Goal: Book appointment/travel/reservation

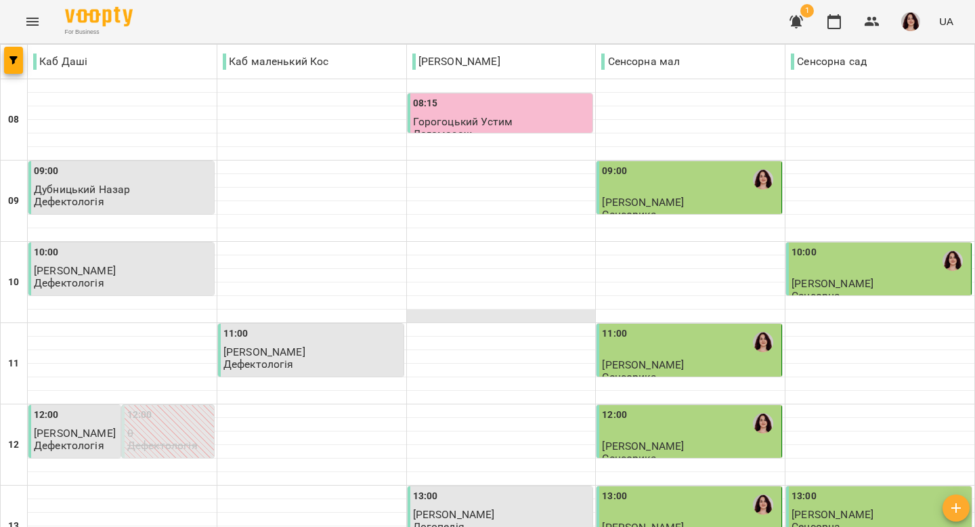
scroll to position [617, 0]
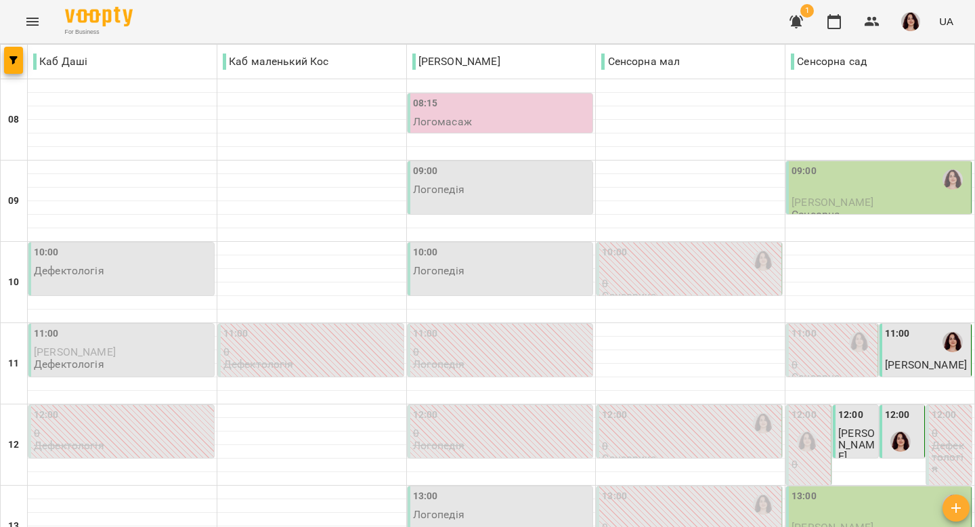
scroll to position [617, 0]
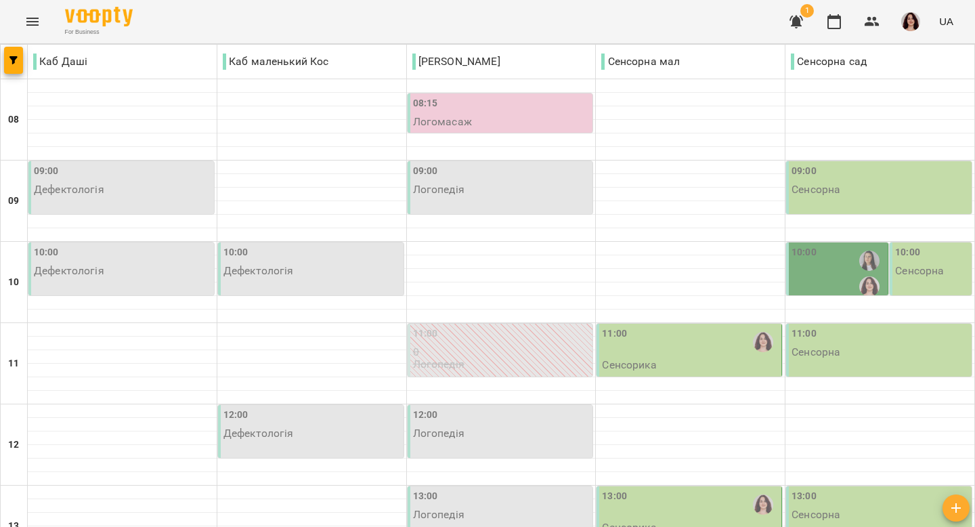
click at [828, 270] on div "10:00" at bounding box center [837, 273] width 93 height 57
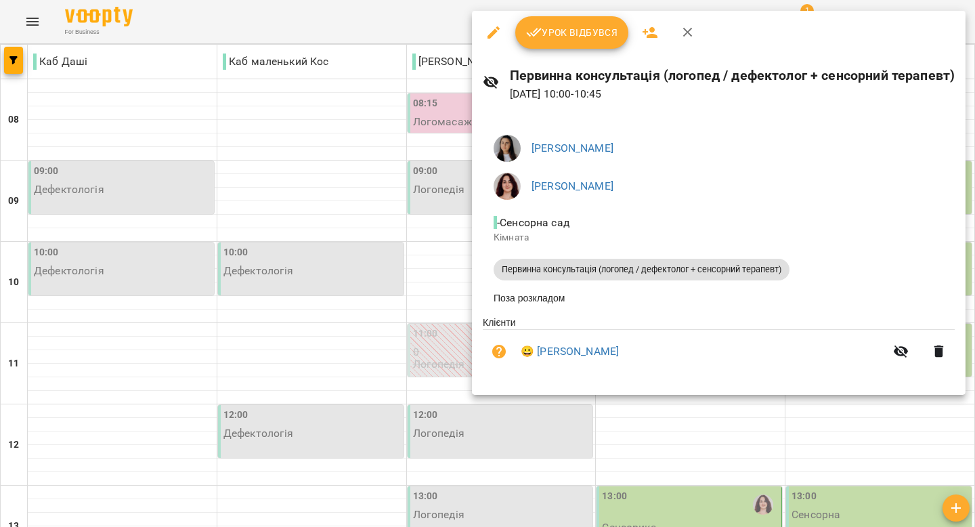
click at [690, 32] on icon "button" at bounding box center [688, 32] width 16 height 16
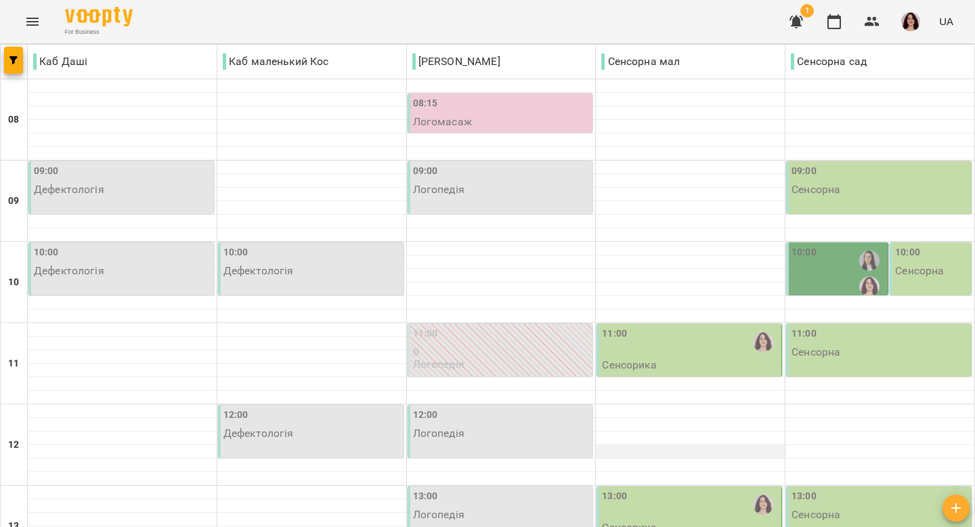
scroll to position [0, 0]
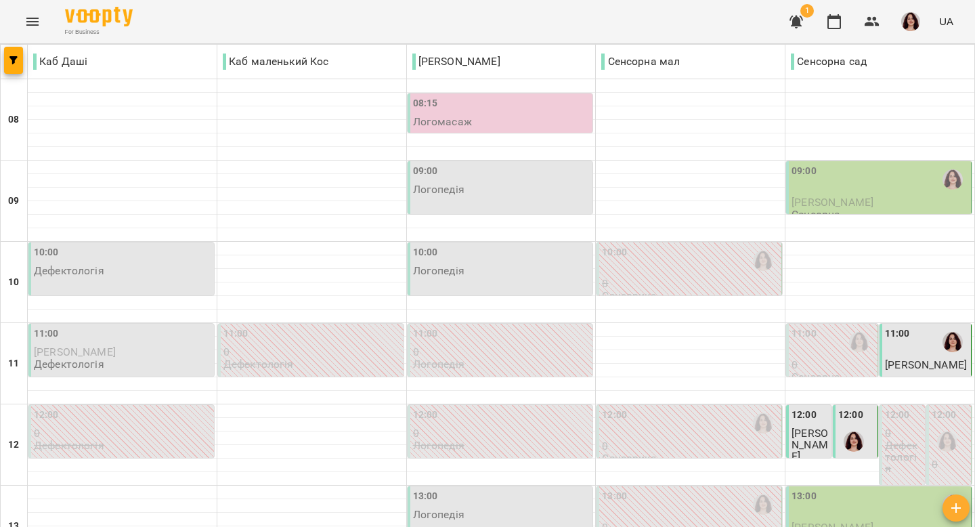
click at [884, 188] on div "09:00" at bounding box center [879, 179] width 177 height 31
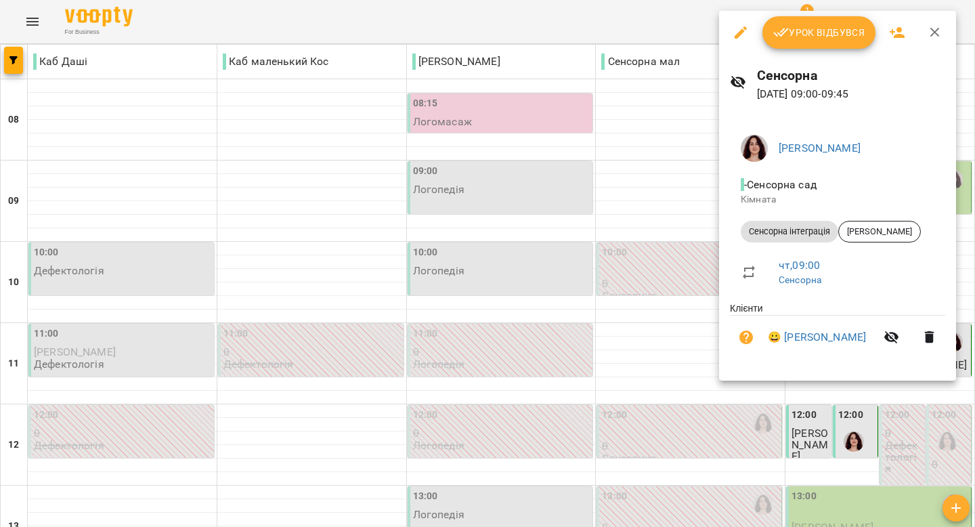
click at [937, 28] on icon "button" at bounding box center [935, 32] width 16 height 16
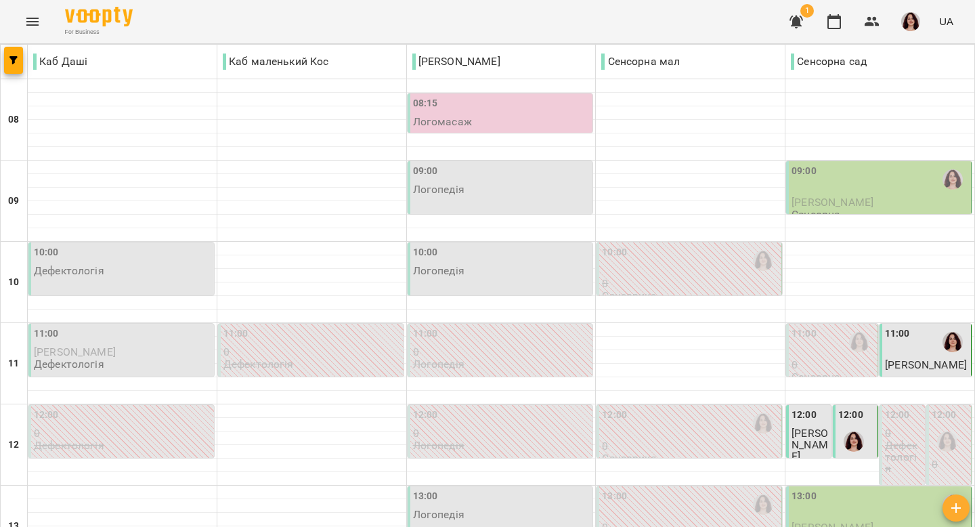
scroll to position [72, 0]
click at [800, 408] on label "12:00" at bounding box center [803, 415] width 25 height 15
click at [854, 408] on label "12:00" at bounding box center [850, 415] width 25 height 15
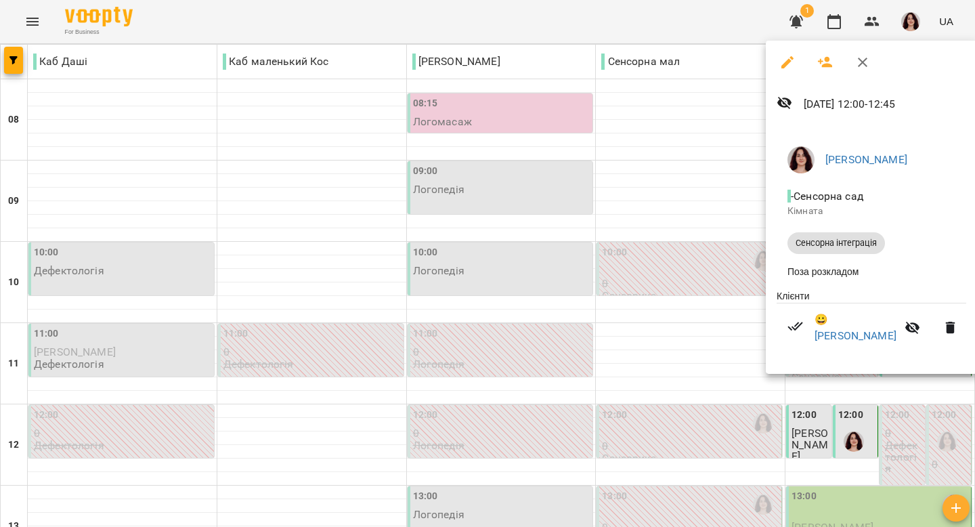
click at [860, 54] on icon "button" at bounding box center [862, 62] width 16 height 16
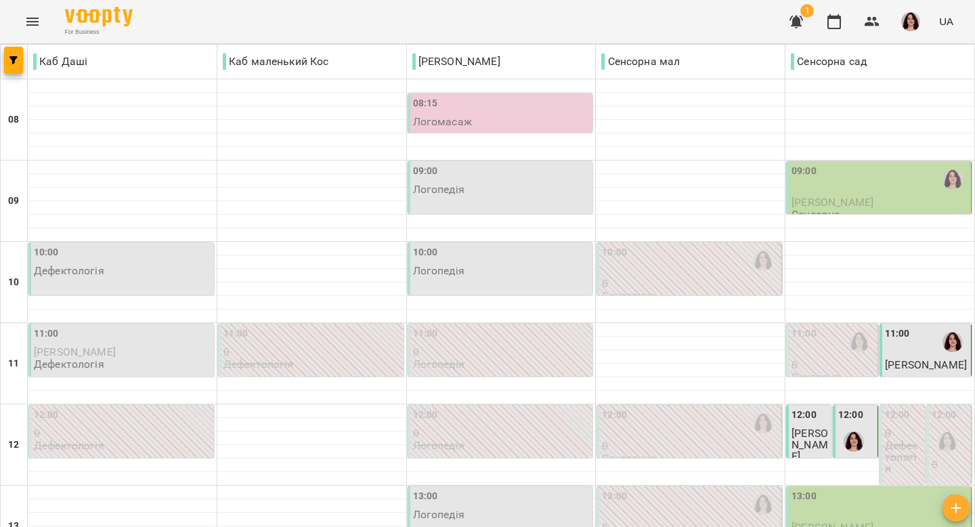
scroll to position [0, 0]
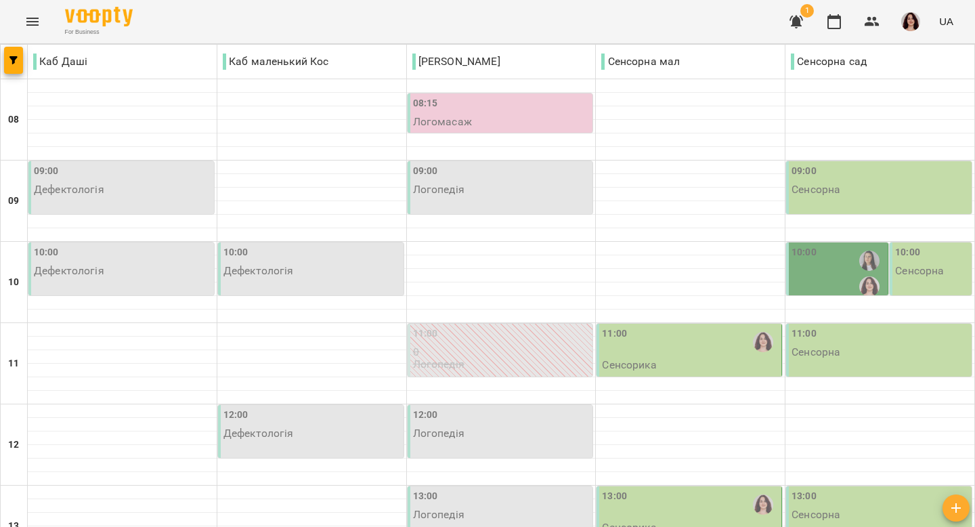
scroll to position [504, 0]
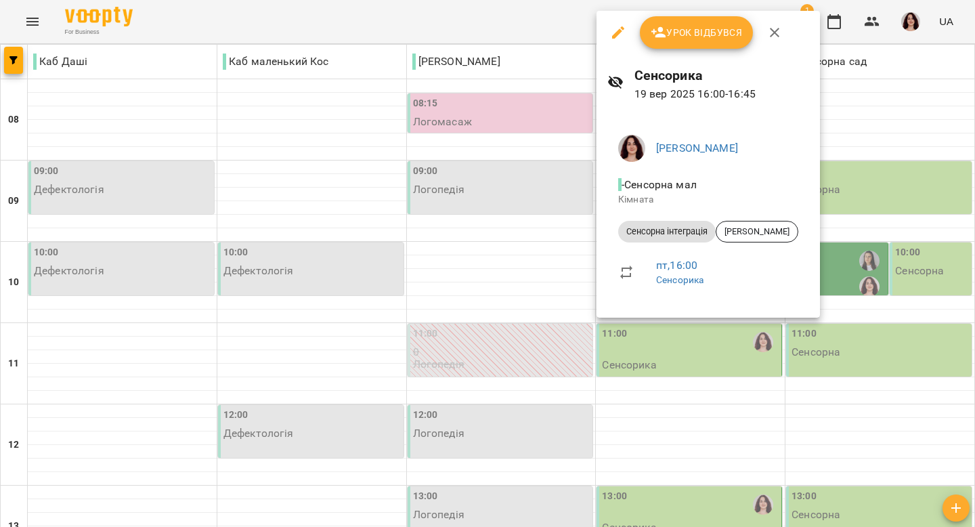
click at [762, 36] on button "button" at bounding box center [774, 32] width 32 height 32
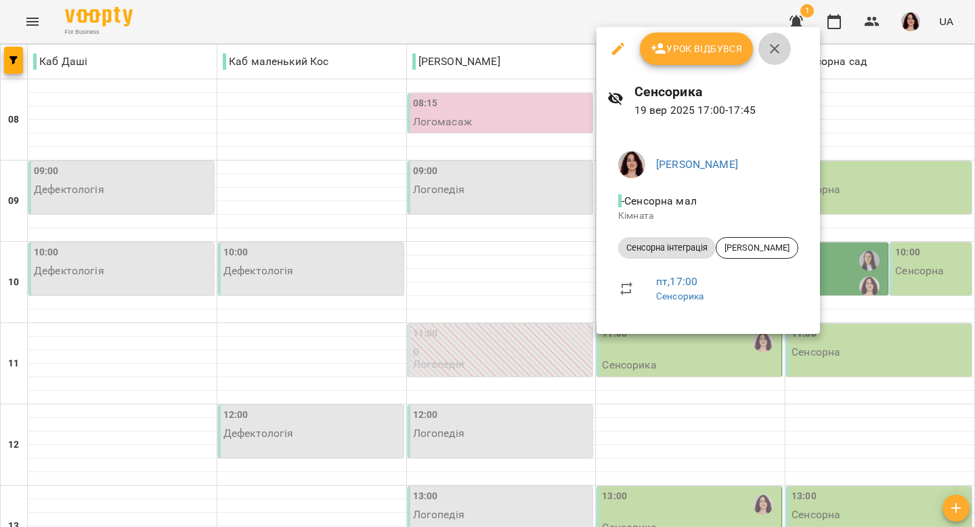
click at [769, 46] on icon "button" at bounding box center [774, 49] width 16 height 16
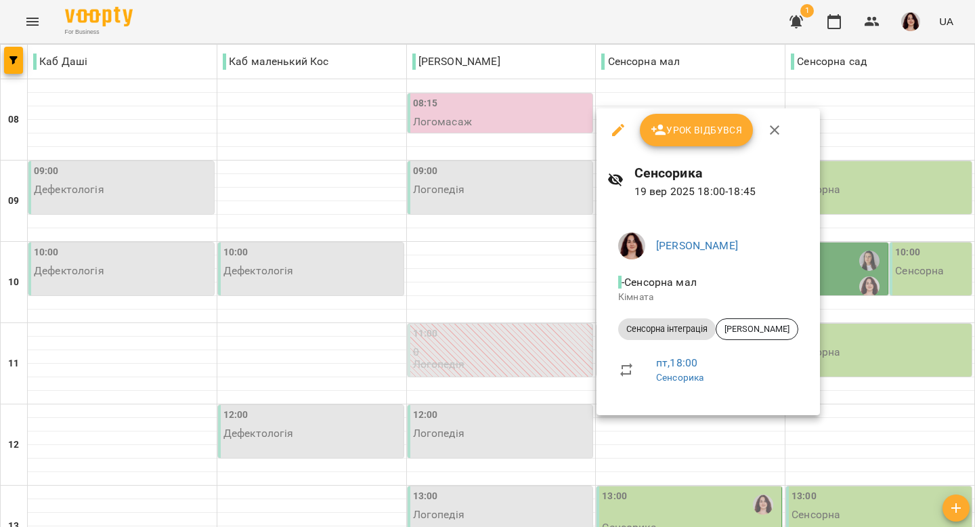
click at [776, 125] on icon "button" at bounding box center [774, 130] width 16 height 16
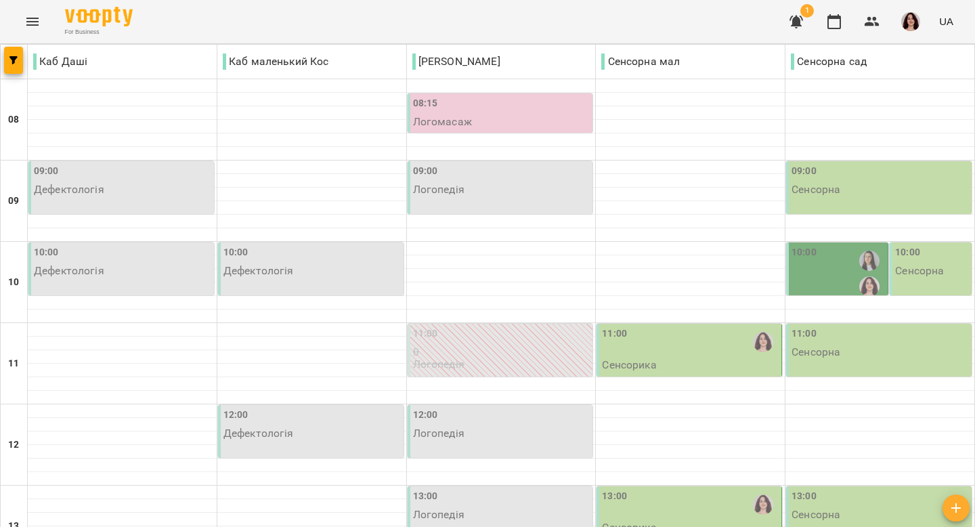
scroll to position [396, 0]
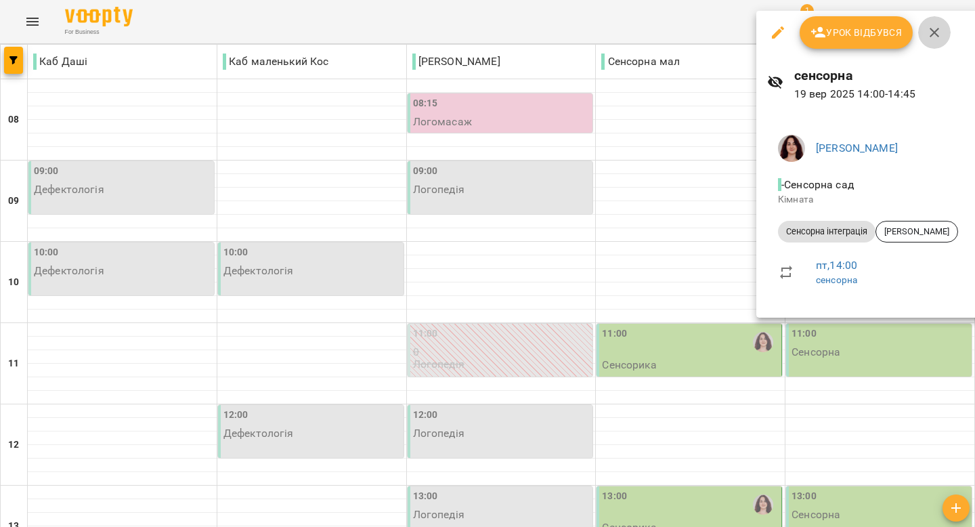
click at [932, 31] on icon "button" at bounding box center [934, 32] width 9 height 9
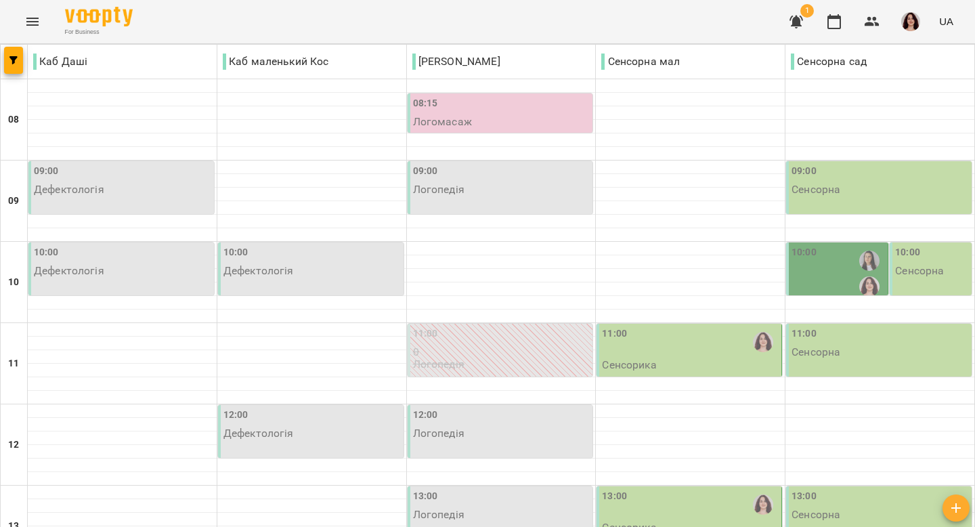
click at [704, 489] on div "13:00" at bounding box center [690, 504] width 177 height 31
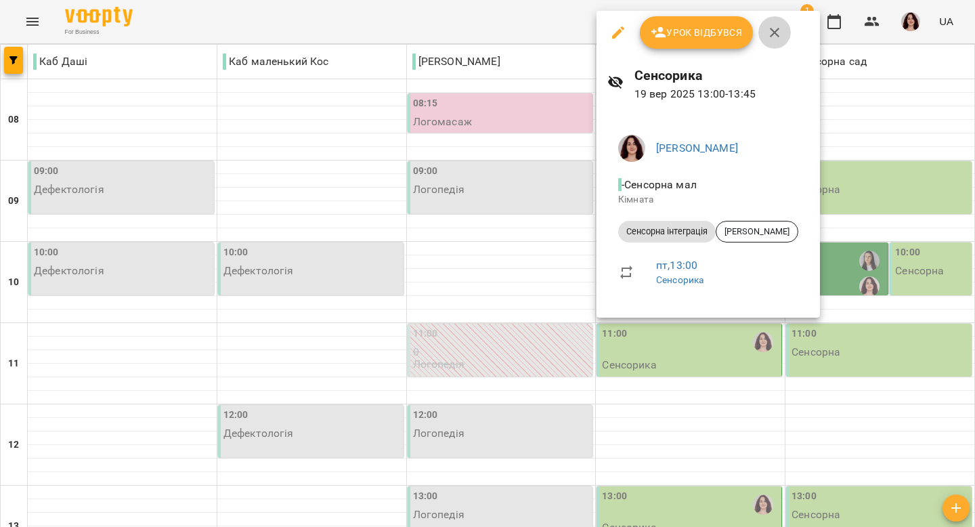
click at [773, 30] on icon "button" at bounding box center [774, 32] width 9 height 9
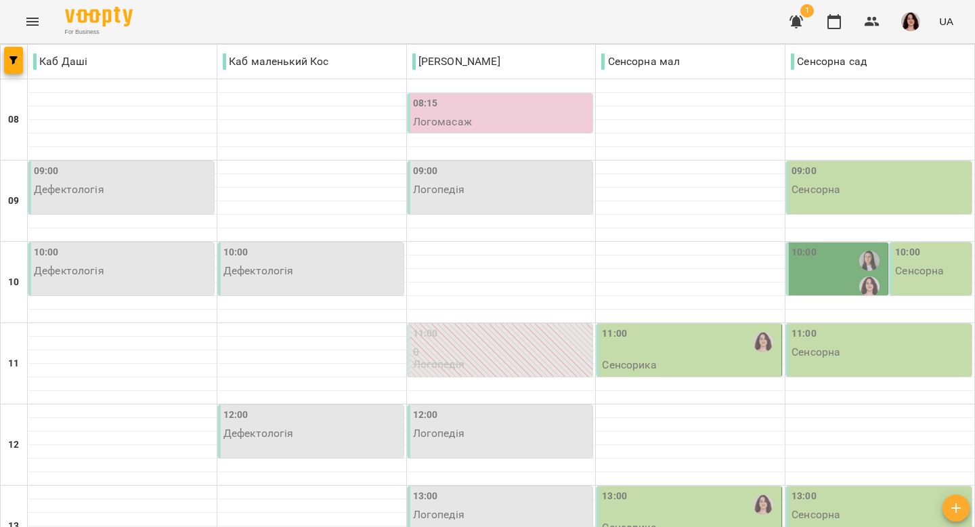
scroll to position [0, 0]
